Goal: Transaction & Acquisition: Book appointment/travel/reservation

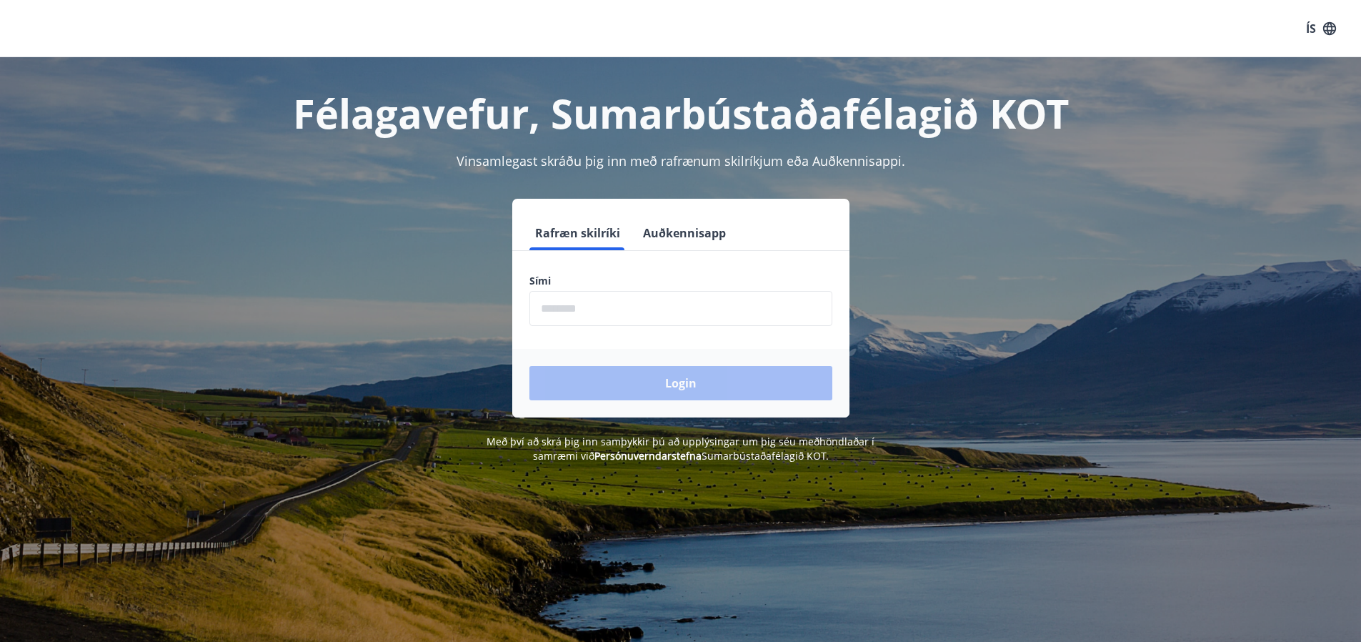
click at [659, 312] on input "phone" at bounding box center [680, 308] width 303 height 35
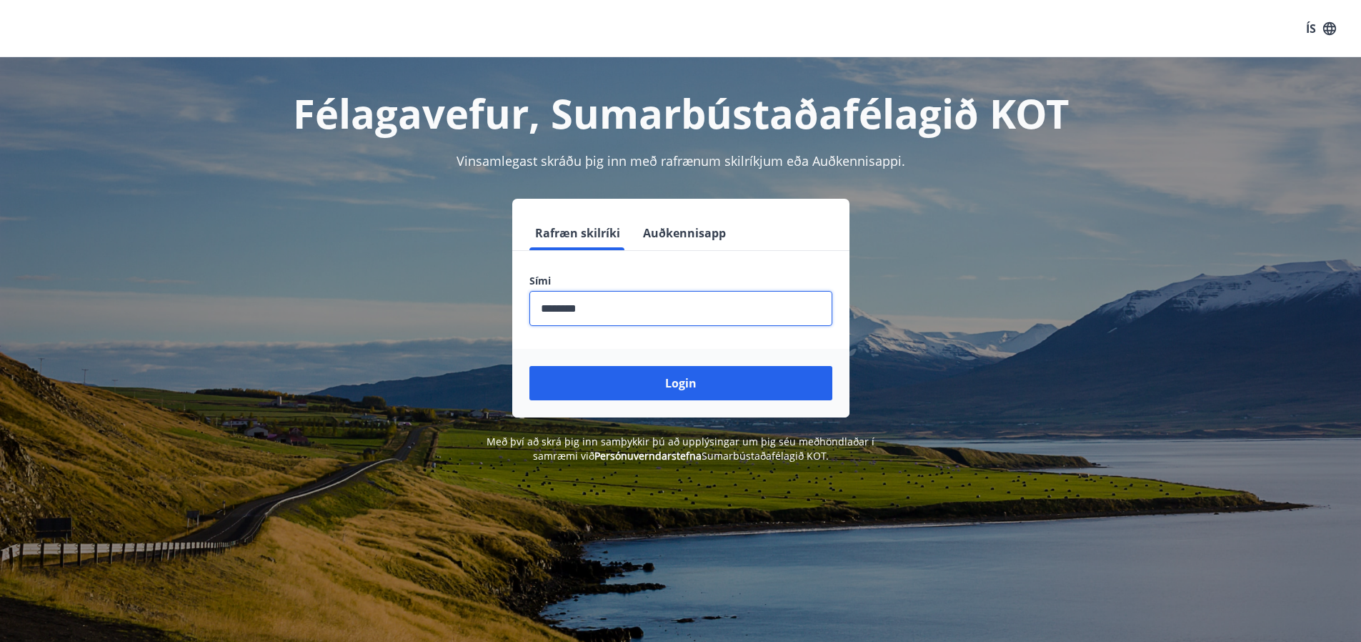
type input "********"
click at [529, 366] on button "Login" at bounding box center [680, 383] width 303 height 34
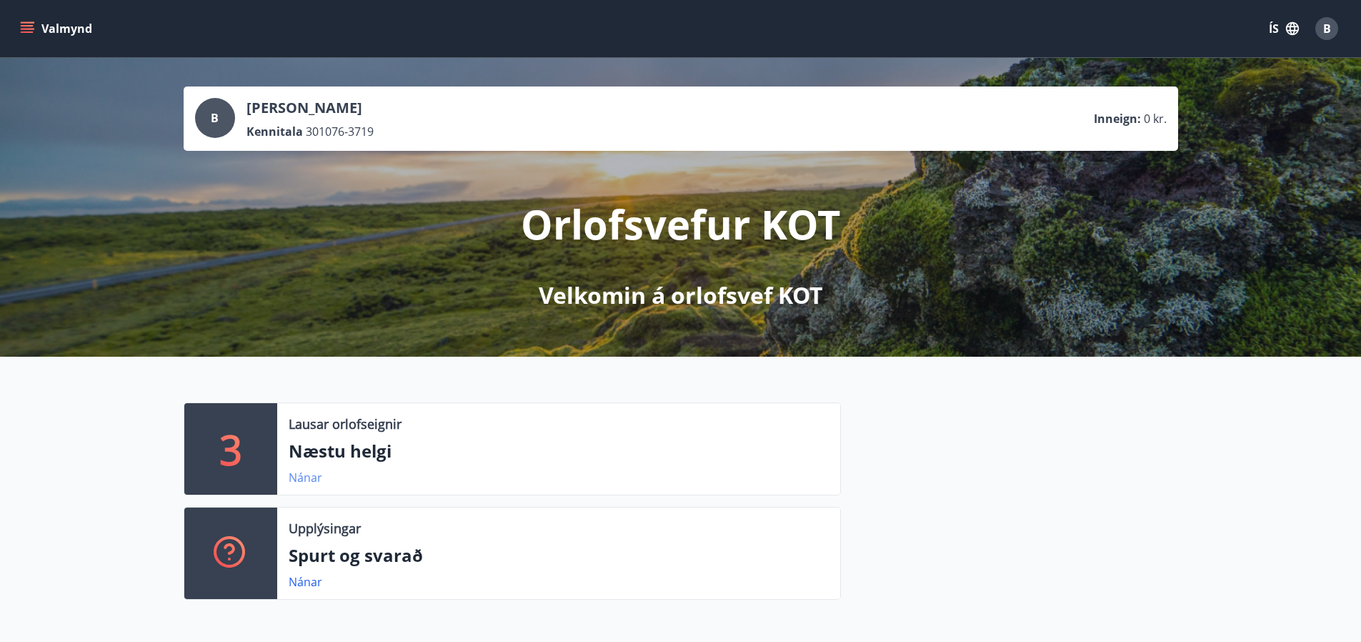
click at [296, 475] on link "Nánar" at bounding box center [306, 477] width 34 height 16
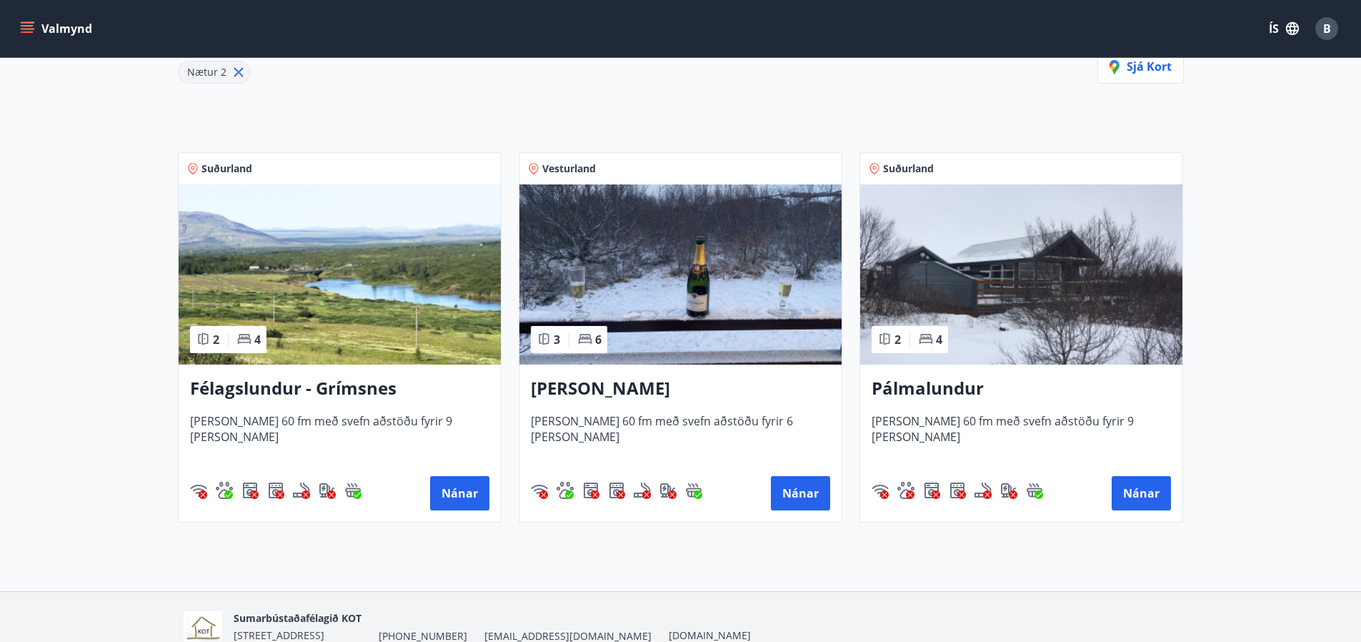
scroll to position [214, 0]
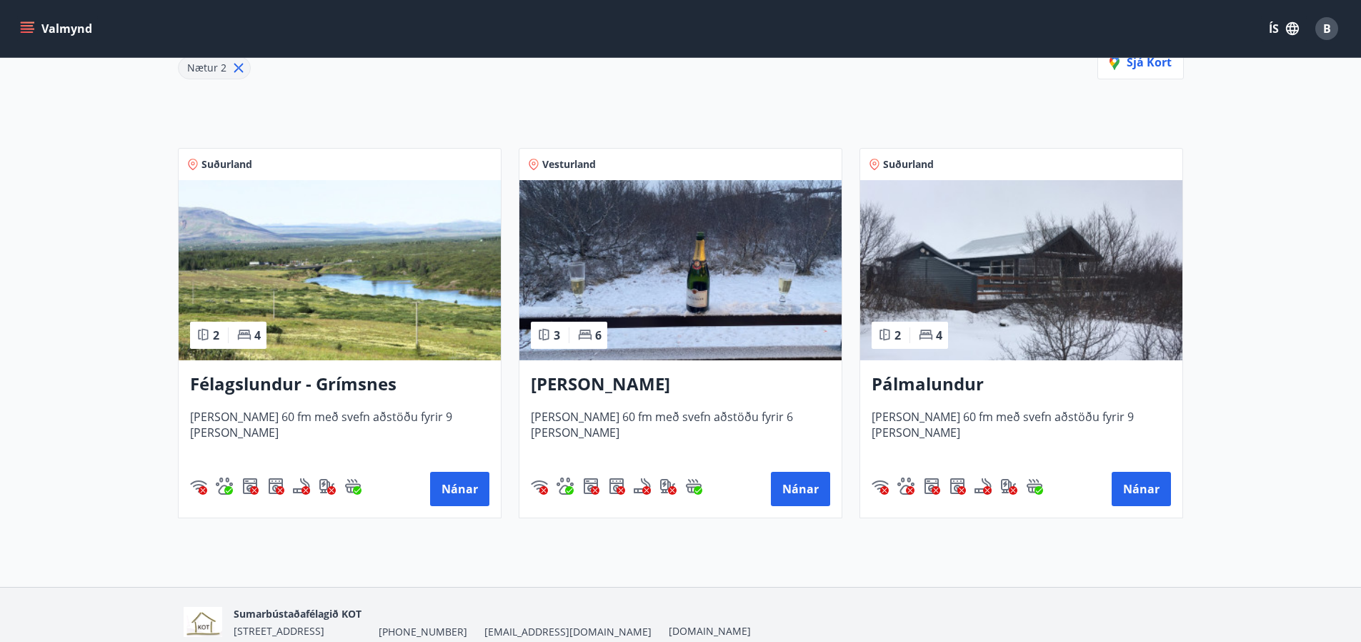
click at [572, 265] on img at bounding box center [680, 270] width 322 height 180
